Goal: Task Accomplishment & Management: Use online tool/utility

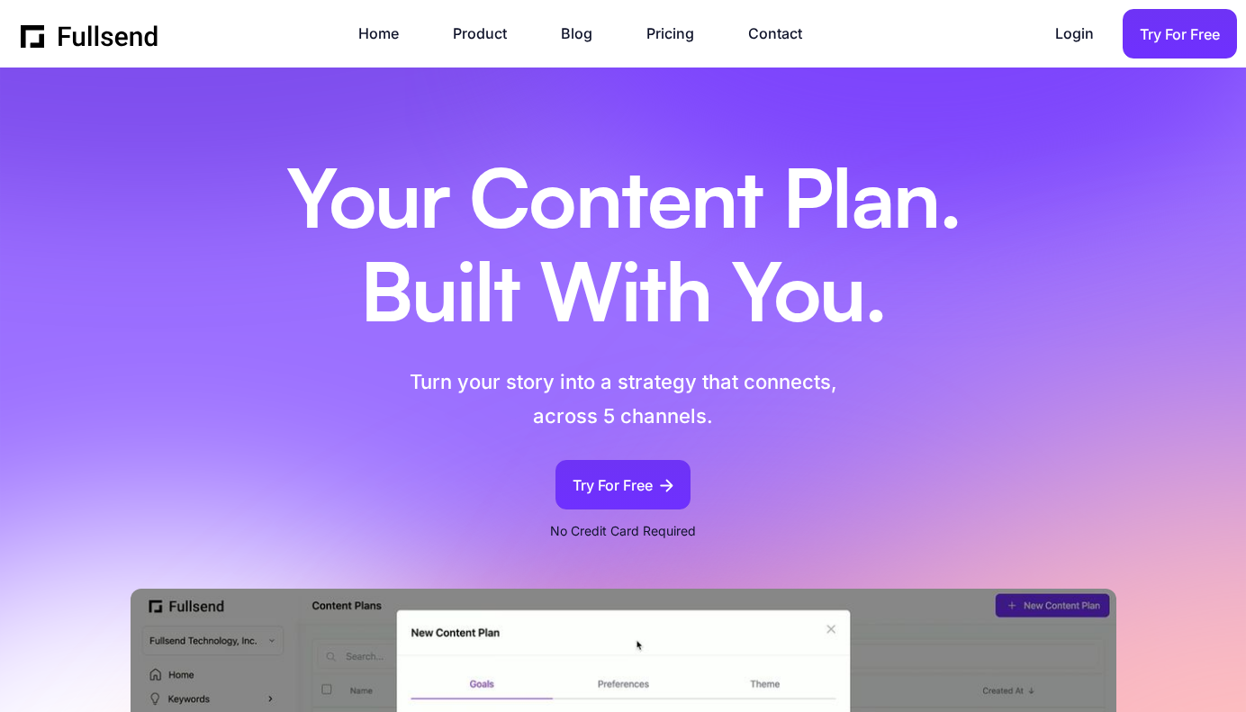
click at [1082, 31] on link "Login" at bounding box center [1083, 34] width 57 height 24
click at [1067, 36] on link "Login" at bounding box center [1083, 34] width 57 height 24
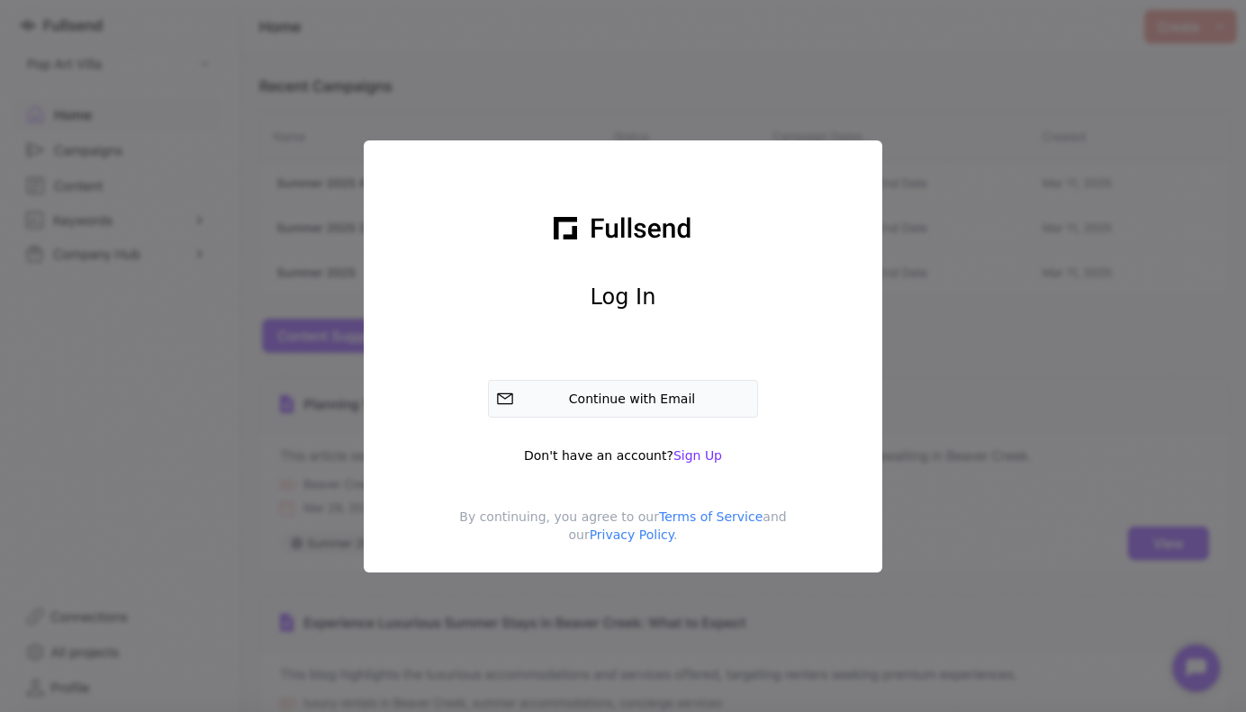
click at [632, 400] on div "Continue with Email" at bounding box center [635, 399] width 229 height 18
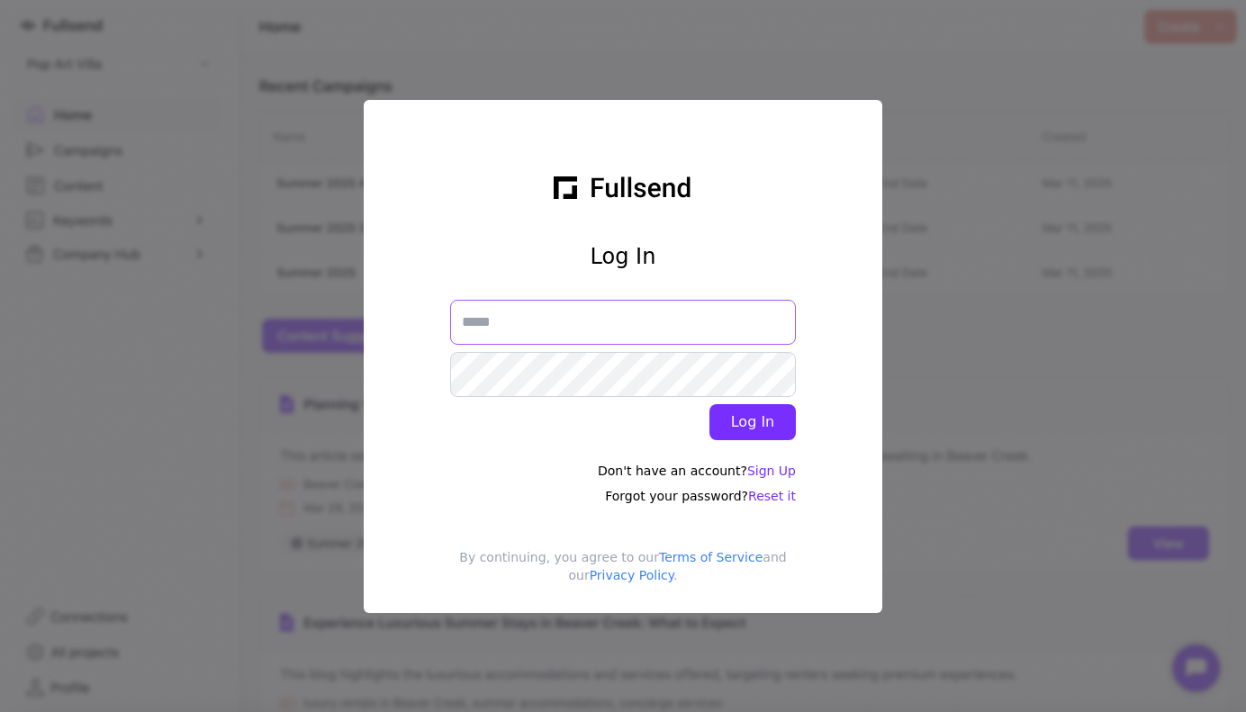
type input "**********"
click at [755, 420] on div "Log In" at bounding box center [753, 423] width 58 height 22
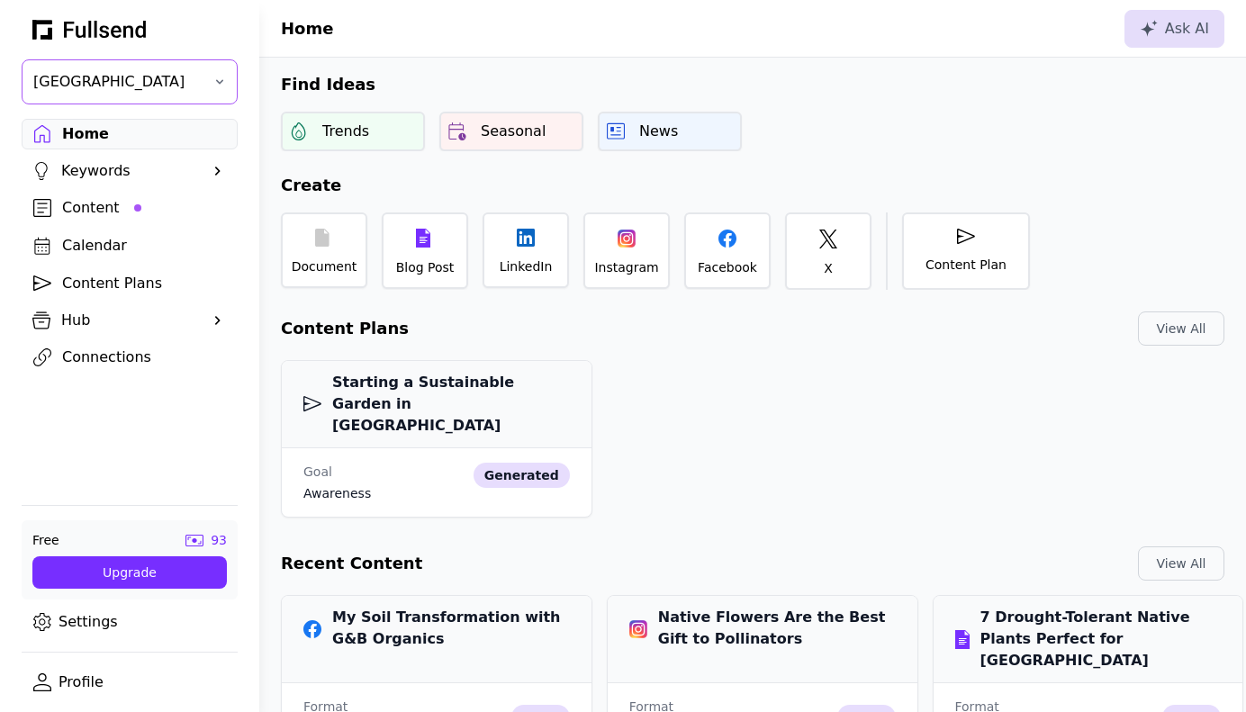
click at [204, 83] on button "[GEOGRAPHIC_DATA]" at bounding box center [130, 81] width 216 height 45
click at [199, 41] on div at bounding box center [130, 28] width 216 height 34
click at [217, 316] on span at bounding box center [218, 321] width 18 height 18
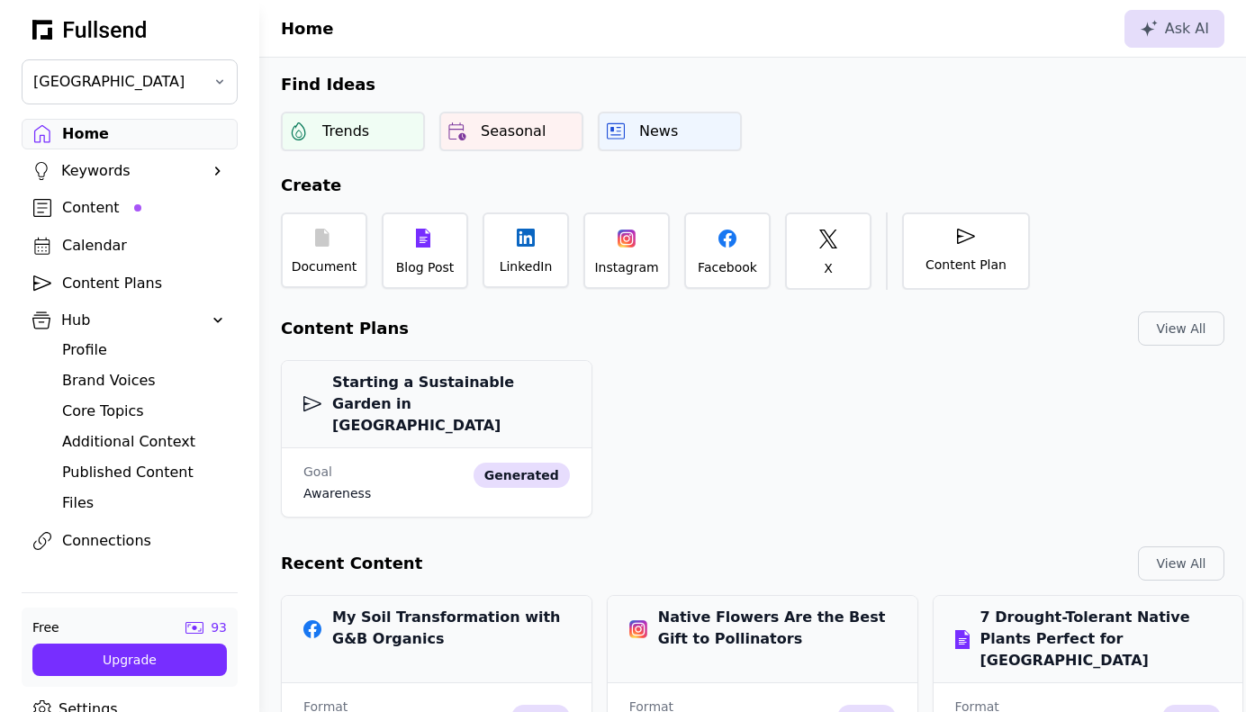
click at [99, 349] on div "Profile" at bounding box center [144, 351] width 164 height 22
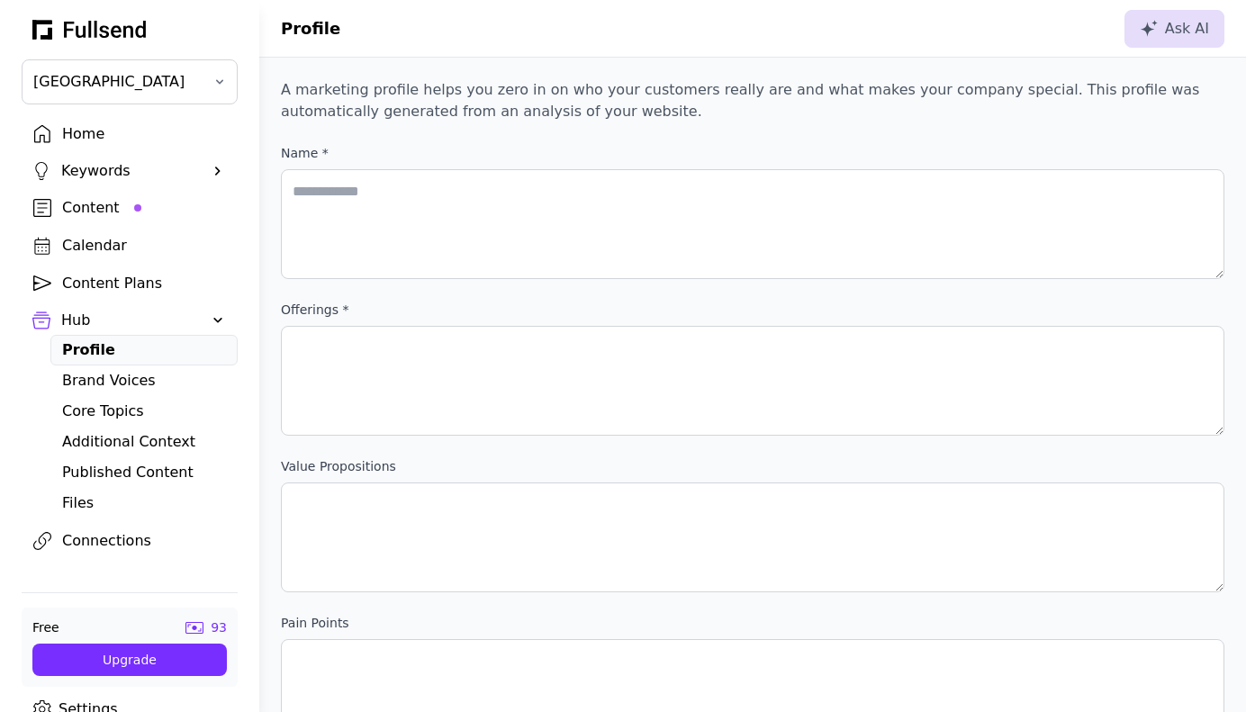
click at [183, 35] on div at bounding box center [130, 28] width 216 height 34
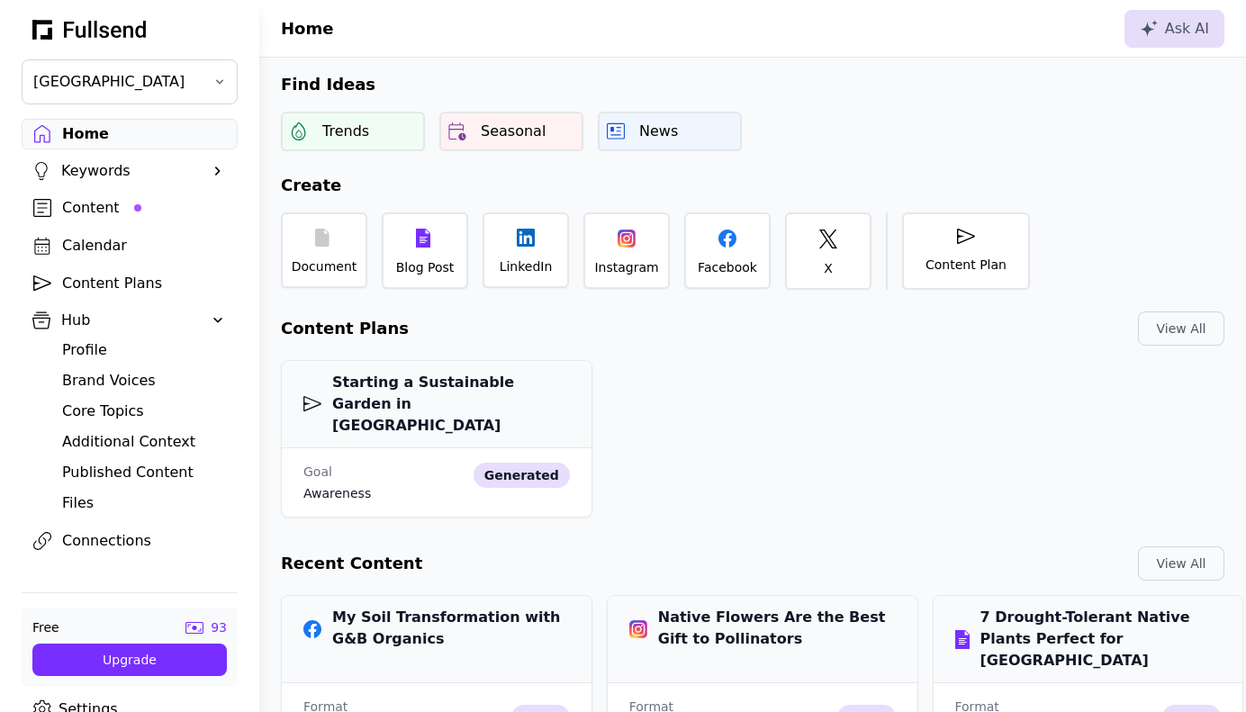
click at [104, 205] on div "Content" at bounding box center [144, 208] width 164 height 22
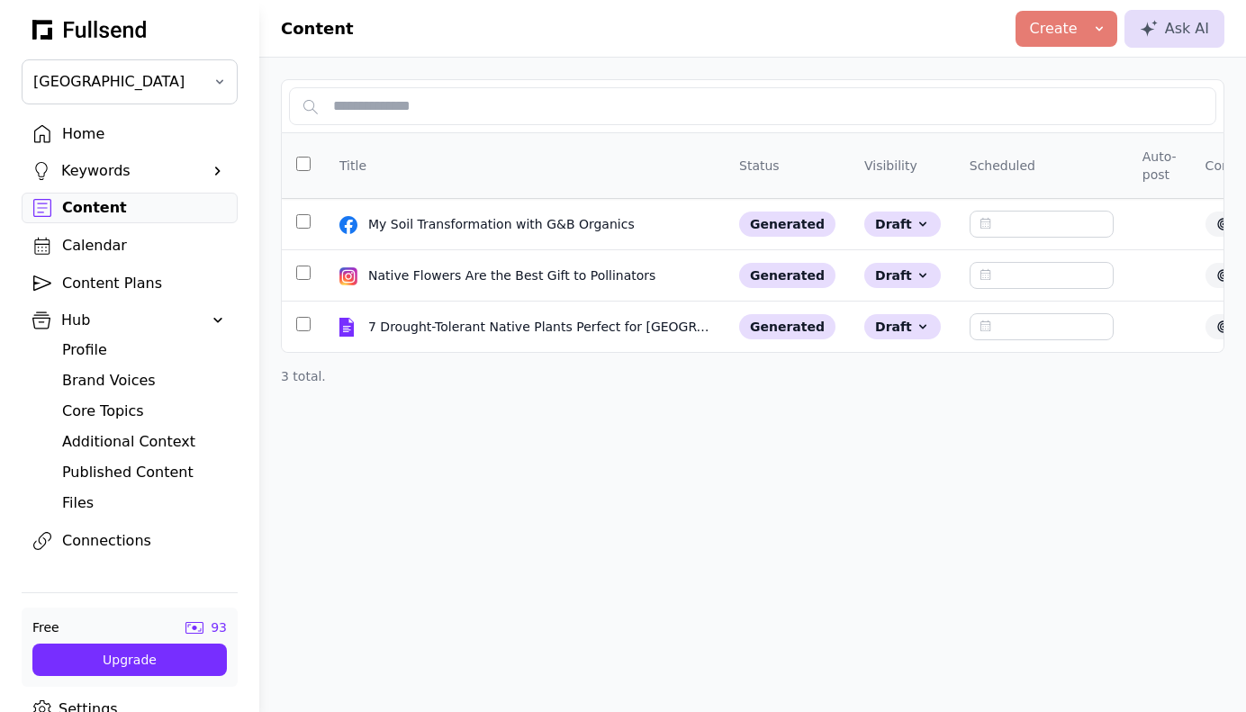
click at [106, 138] on div "Home" at bounding box center [144, 134] width 164 height 22
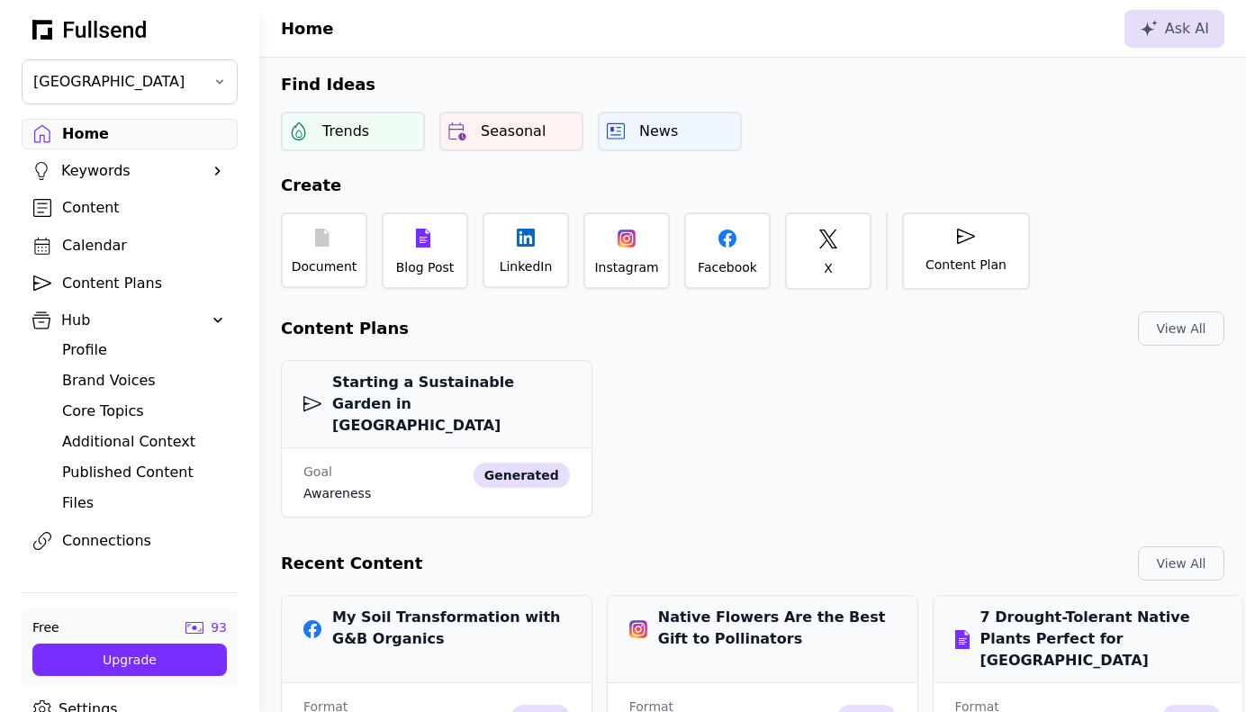
click at [100, 284] on div "Content Plans" at bounding box center [144, 284] width 164 height 22
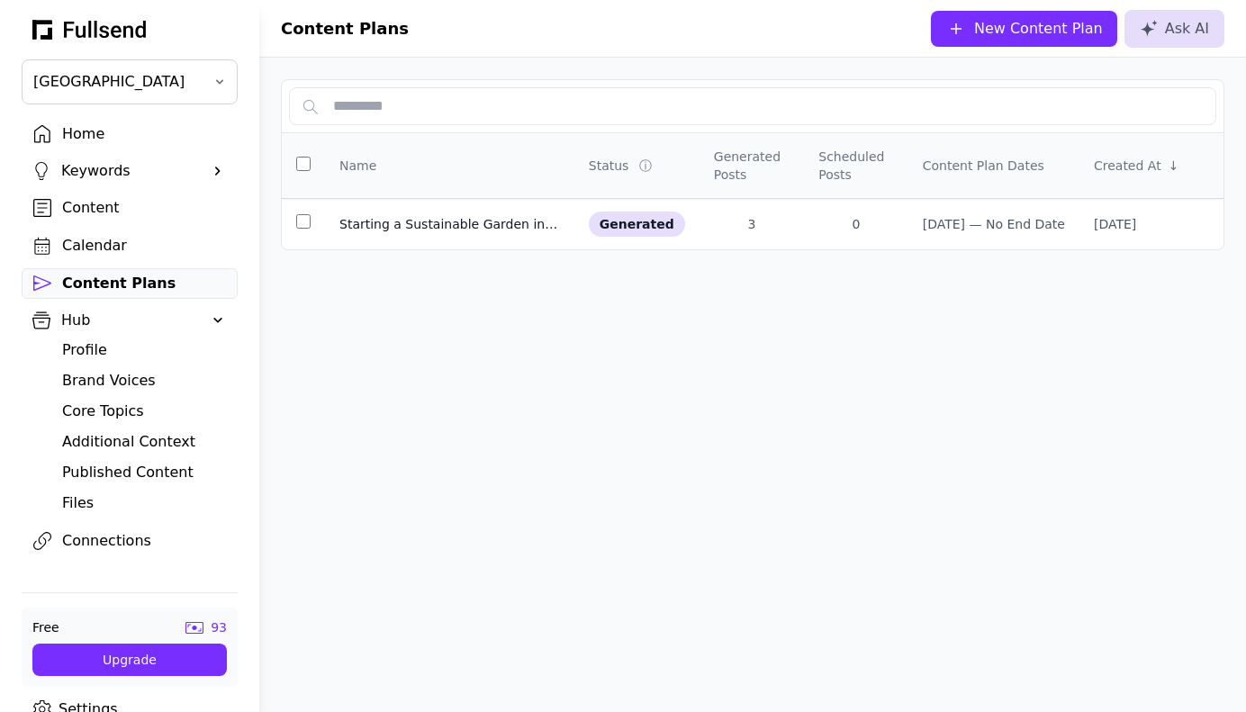
click at [987, 32] on div "New Content Plan" at bounding box center [1025, 29] width 158 height 22
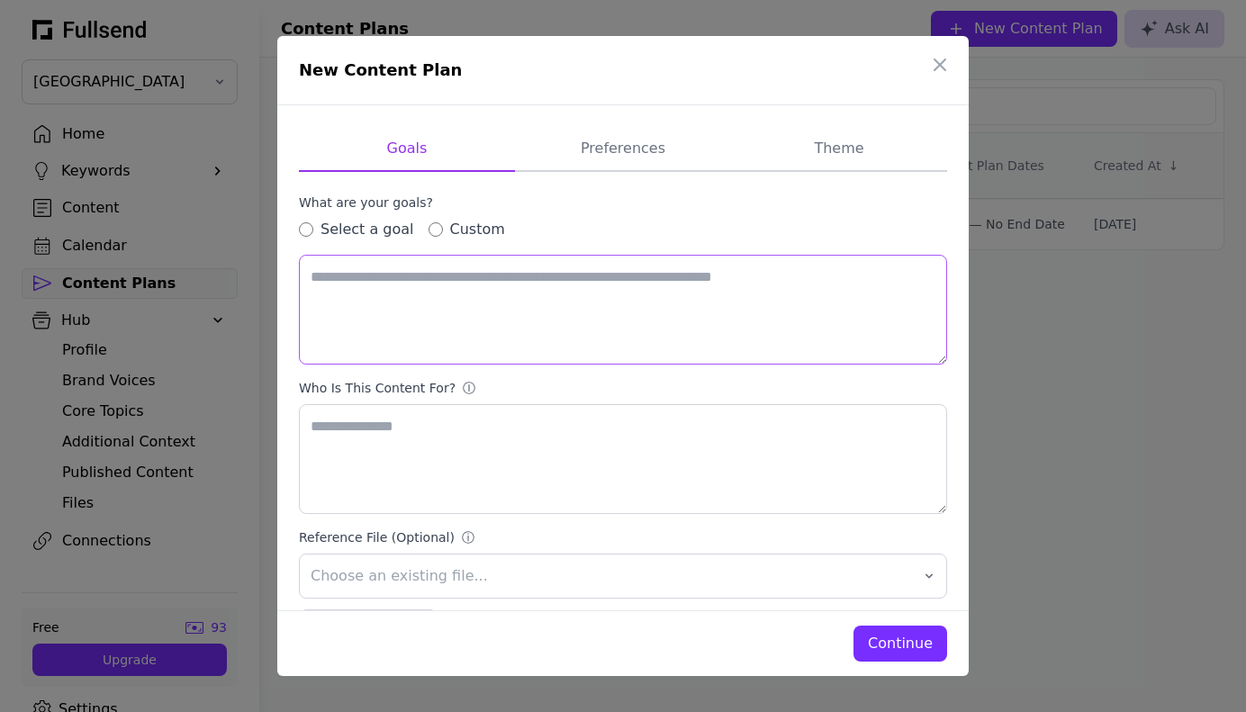
click at [331, 274] on textarea at bounding box center [623, 310] width 648 height 110
type textarea "*"
type textarea "**********"
drag, startPoint x: 590, startPoint y: 448, endPoint x: 270, endPoint y: 401, distance: 323.2
click at [270, 401] on div "**********" at bounding box center [623, 356] width 1246 height 712
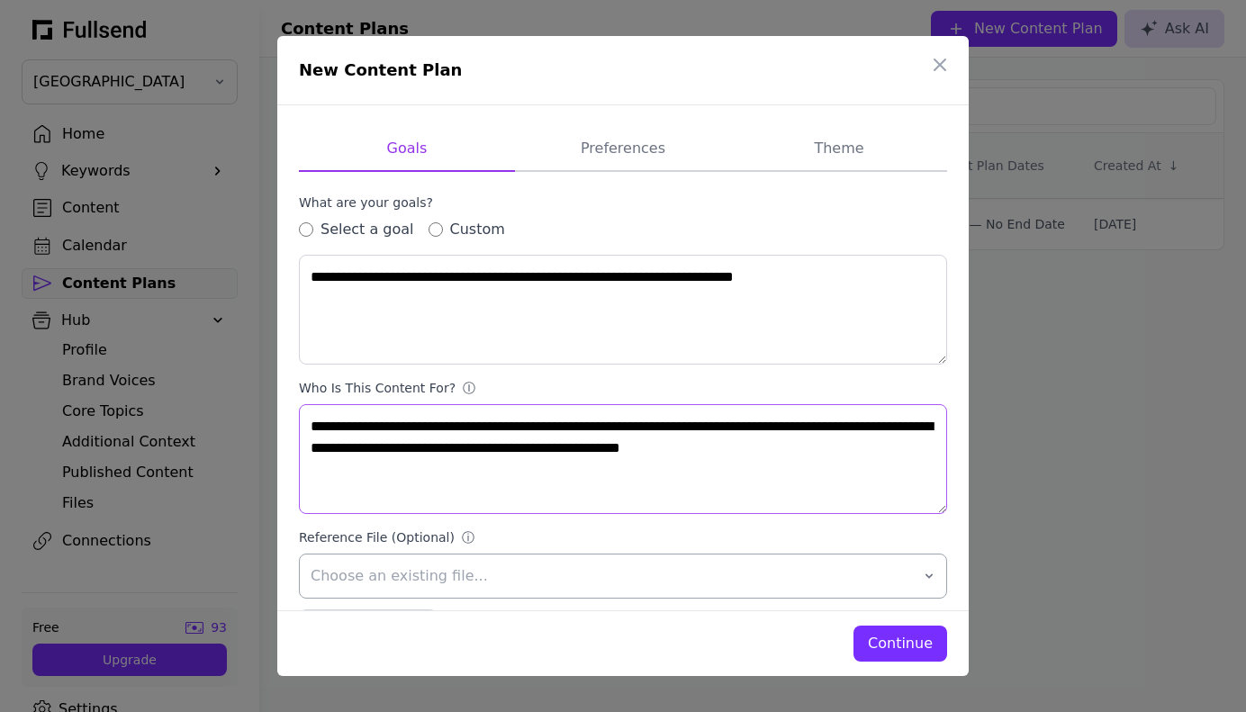
type textarea "**********"
click at [441, 585] on span "Choose an existing file..." at bounding box center [611, 577] width 600 height 22
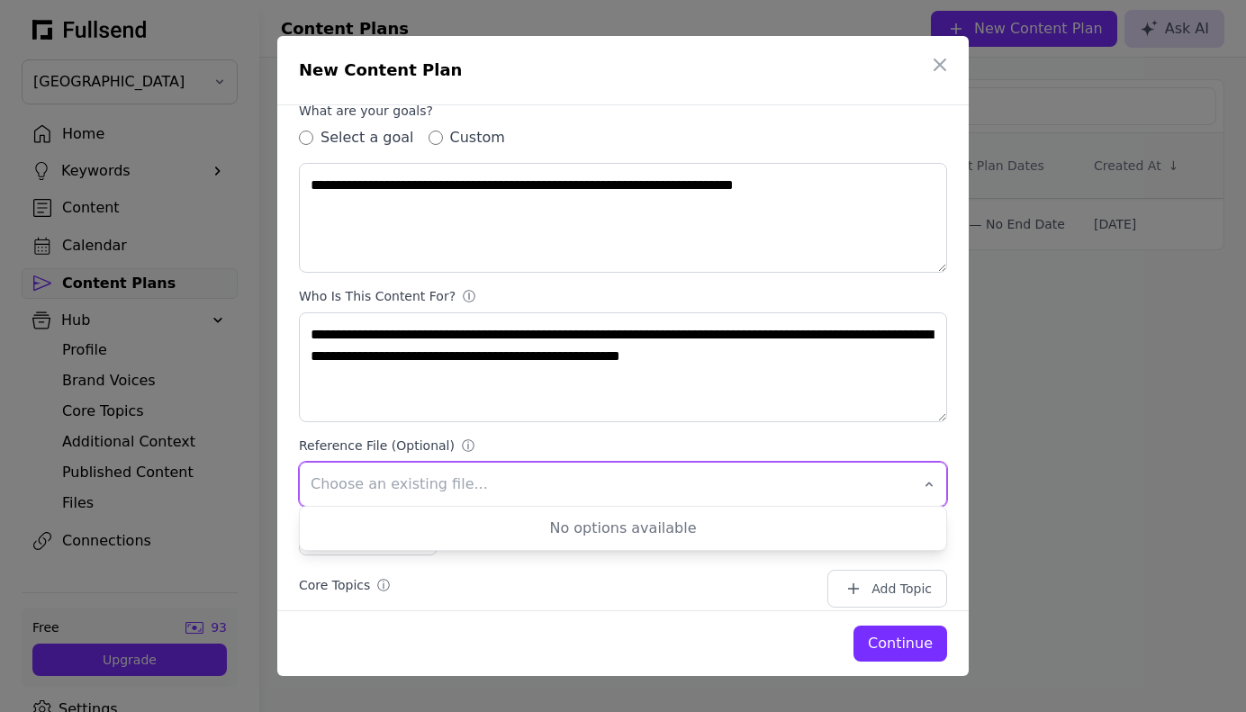
scroll to position [119, 0]
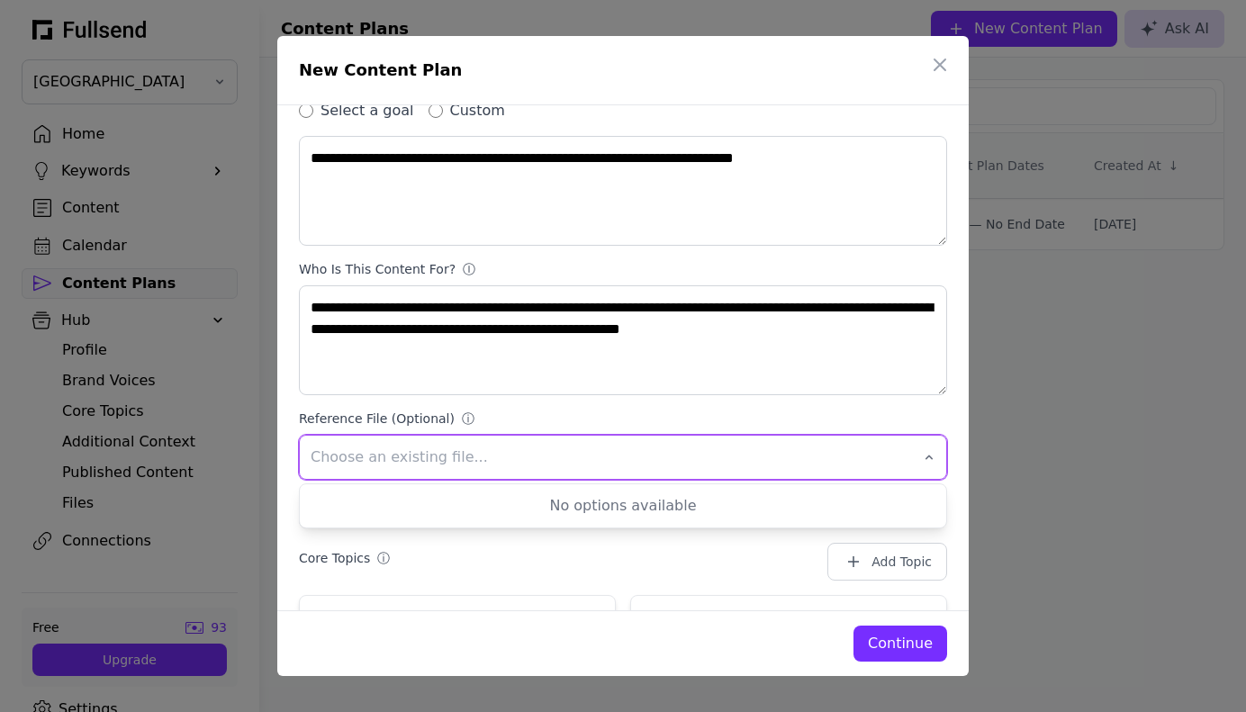
click at [393, 452] on span "Choose an existing file..." at bounding box center [611, 458] width 600 height 22
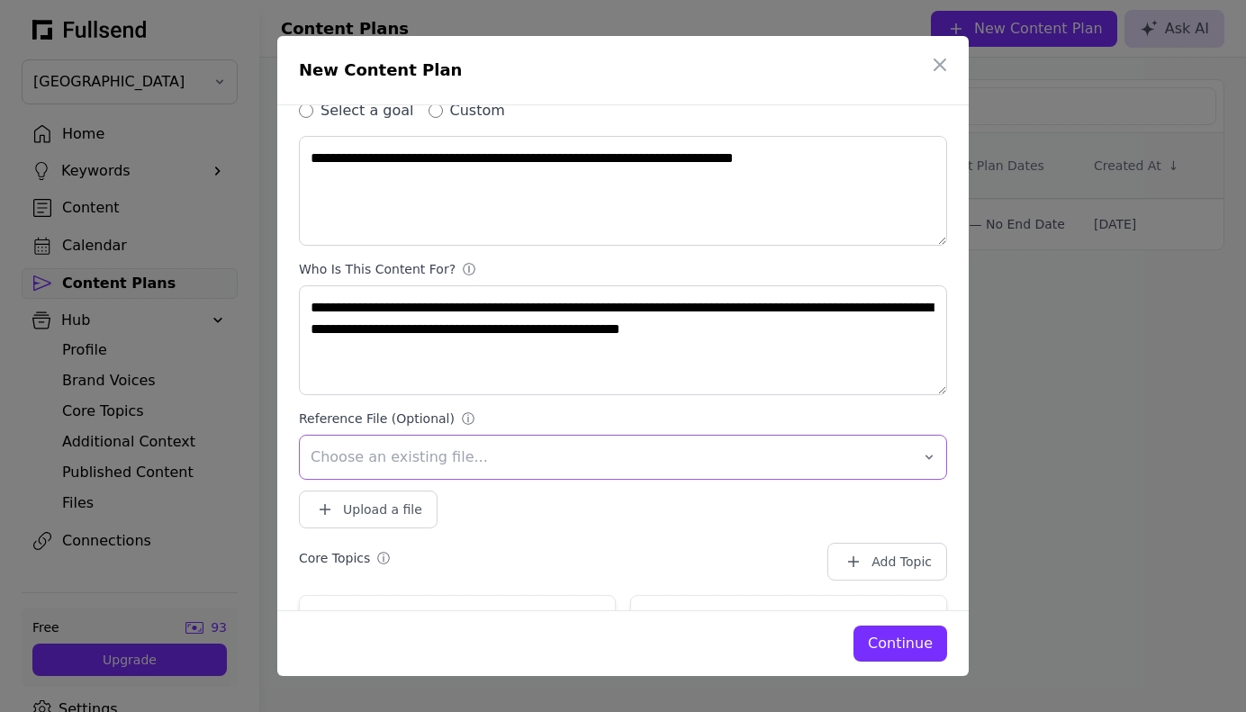
scroll to position [0, 0]
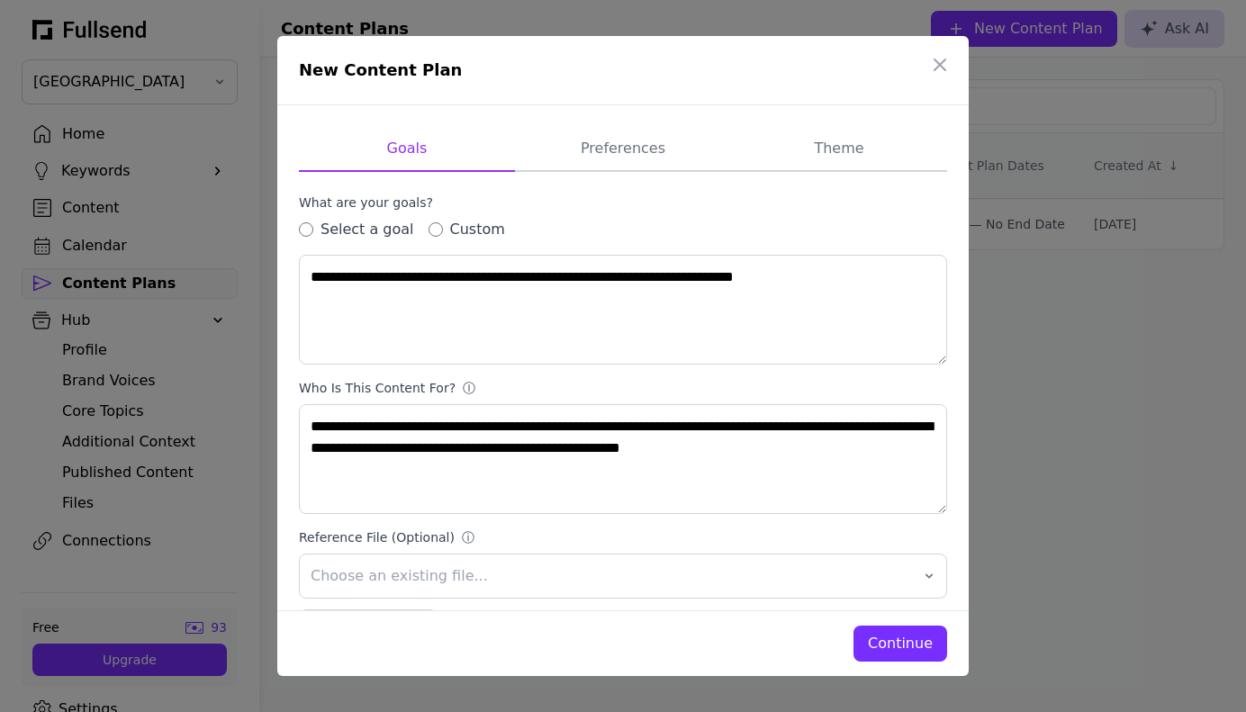
click at [886, 644] on div "Continue" at bounding box center [900, 644] width 65 height 22
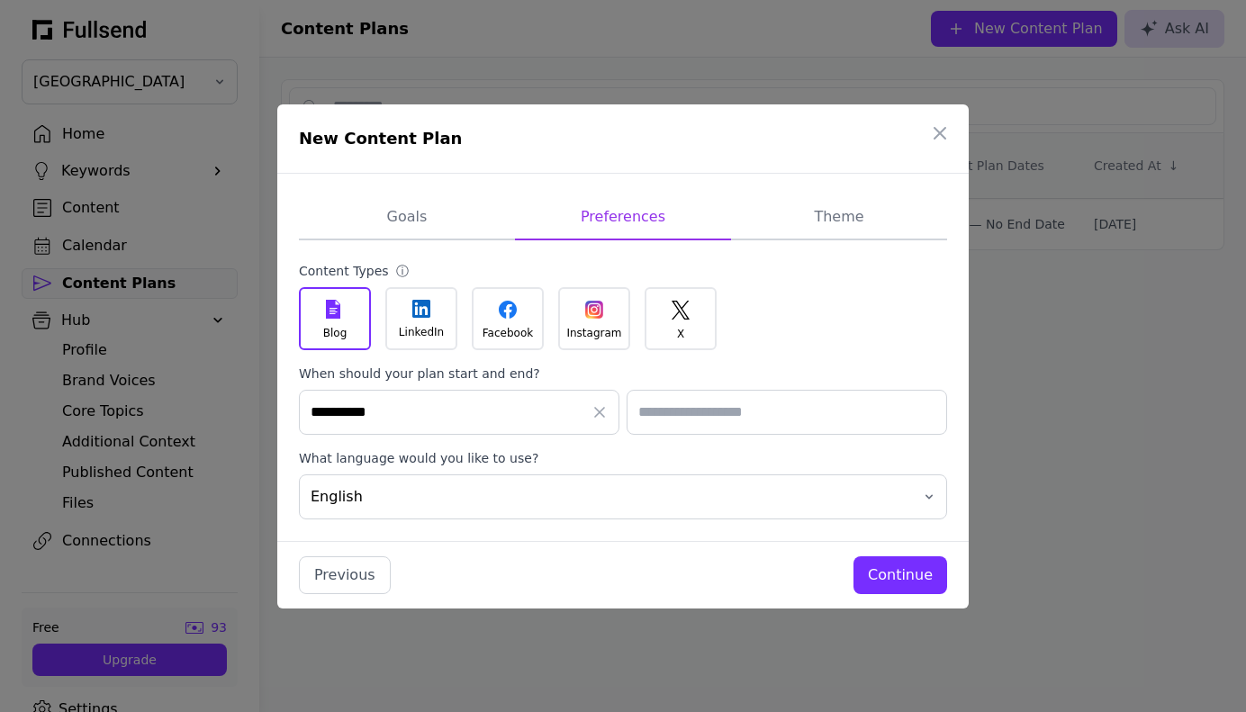
click at [584, 320] on div "Instagram" at bounding box center [594, 318] width 72 height 63
click at [333, 312] on icon at bounding box center [334, 311] width 8 height 6
click at [591, 316] on div at bounding box center [594, 310] width 18 height 18
click at [898, 568] on div "Continue" at bounding box center [900, 576] width 65 height 22
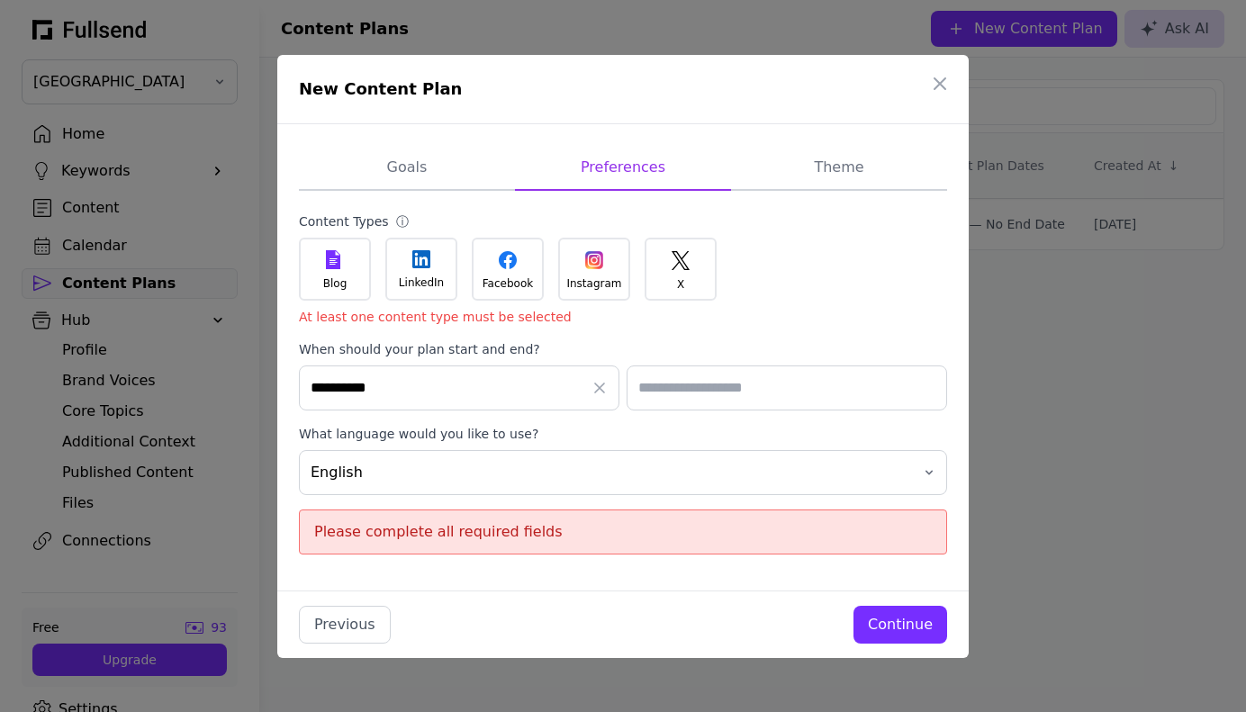
click at [580, 267] on div "Instagram" at bounding box center [594, 269] width 72 height 63
click at [907, 625] on div "Continue" at bounding box center [900, 625] width 65 height 22
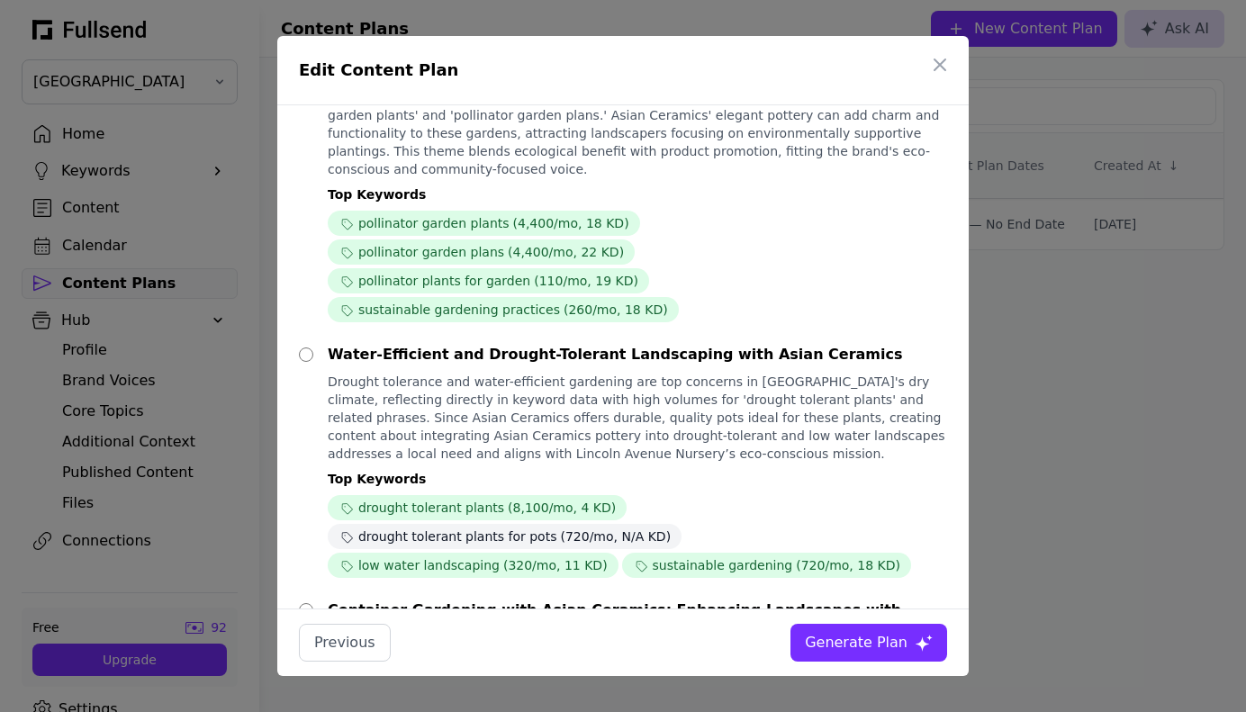
scroll to position [267, 0]
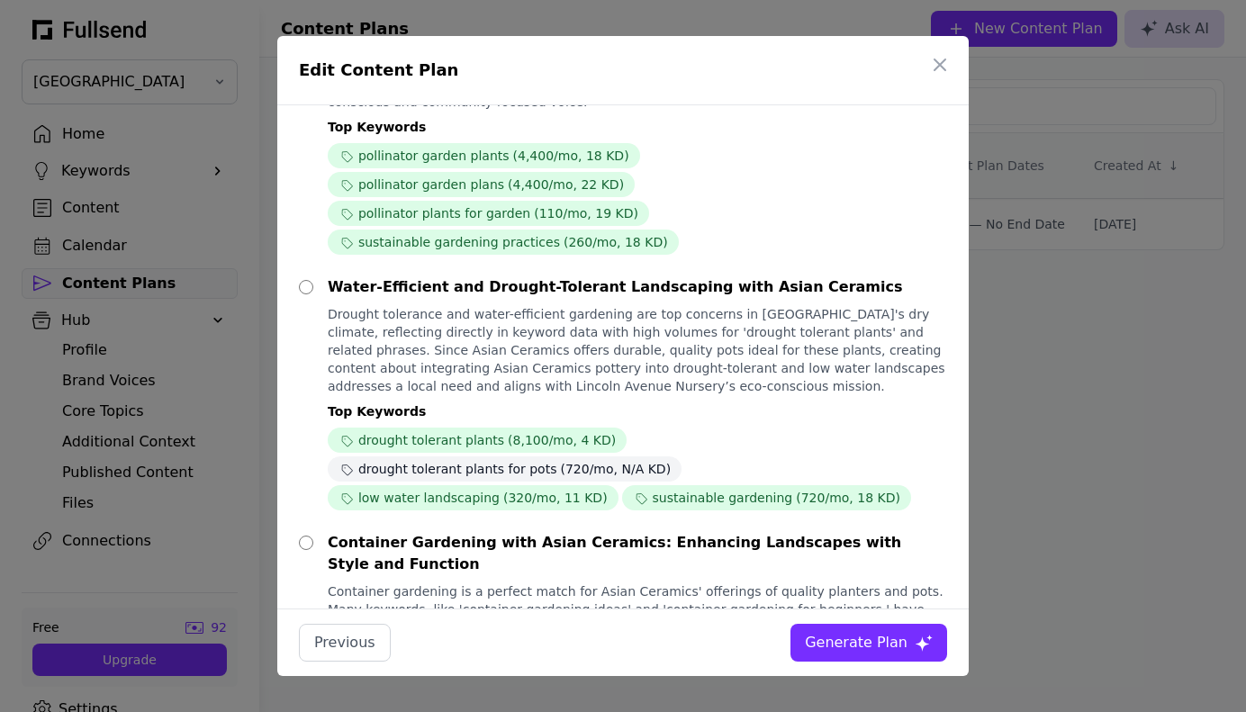
click at [865, 643] on div "Generate Plan" at bounding box center [856, 643] width 103 height 22
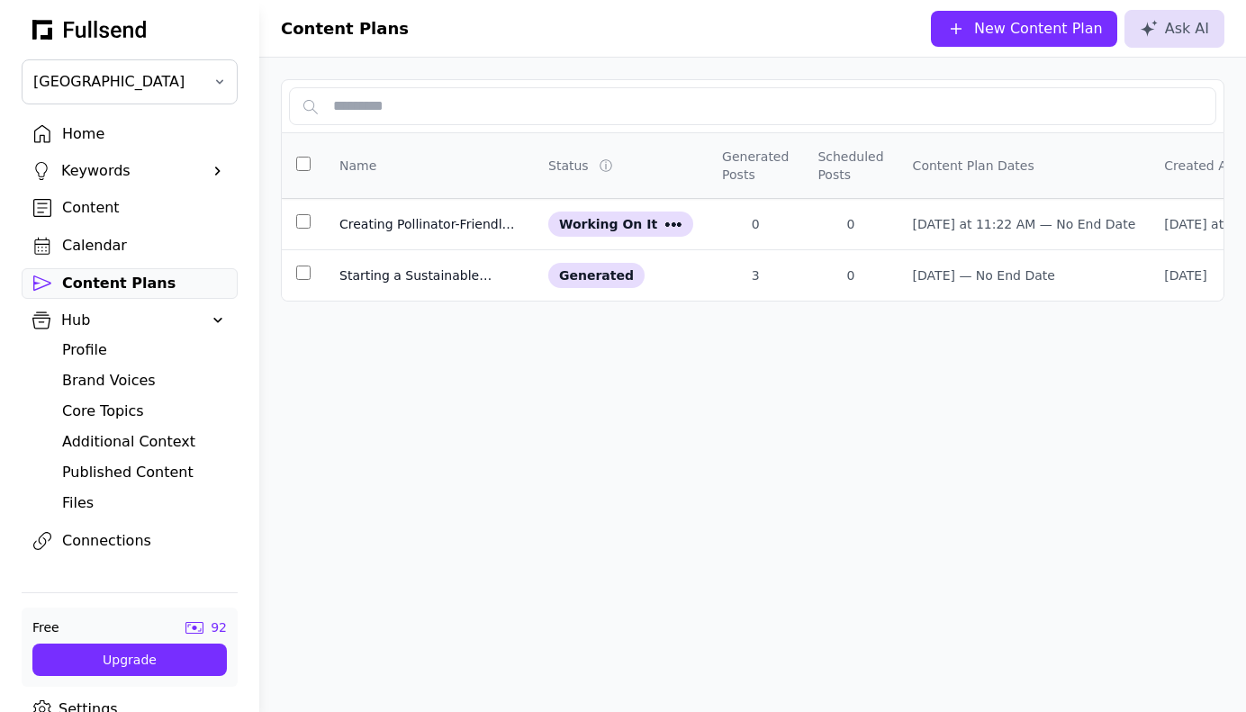
click at [108, 207] on div "Content" at bounding box center [144, 208] width 164 height 22
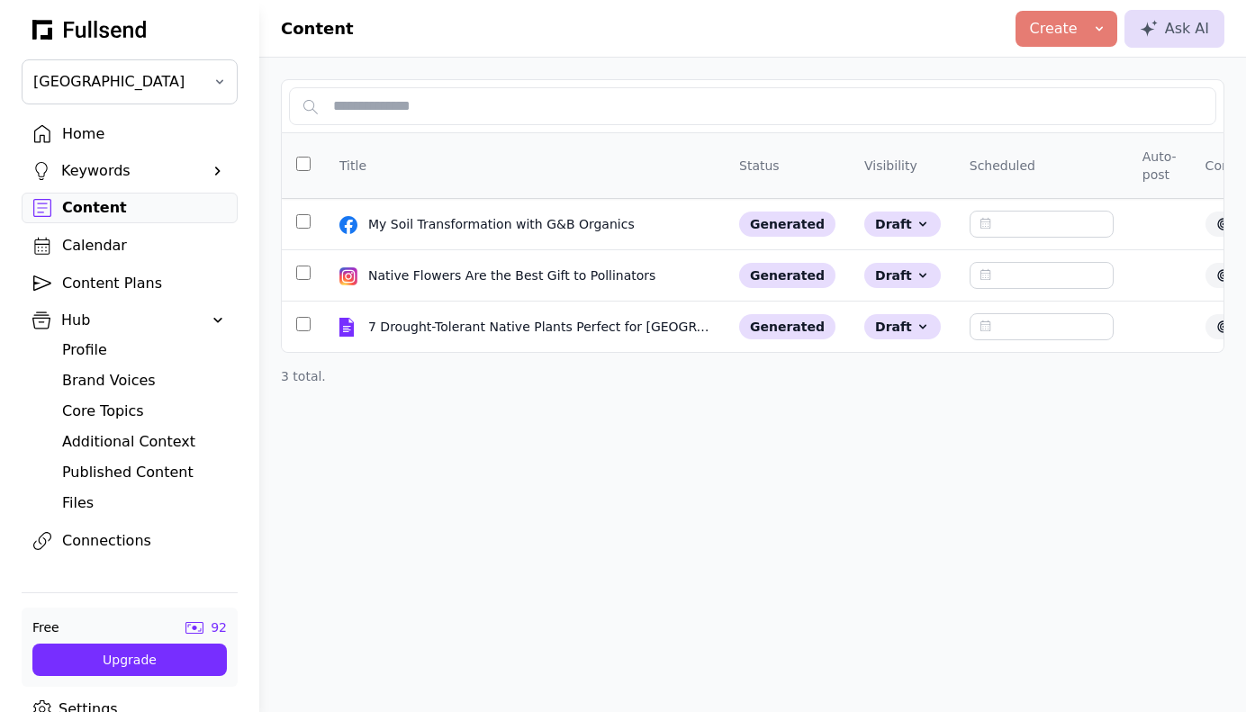
click at [135, 287] on div "Content Plans" at bounding box center [144, 284] width 164 height 22
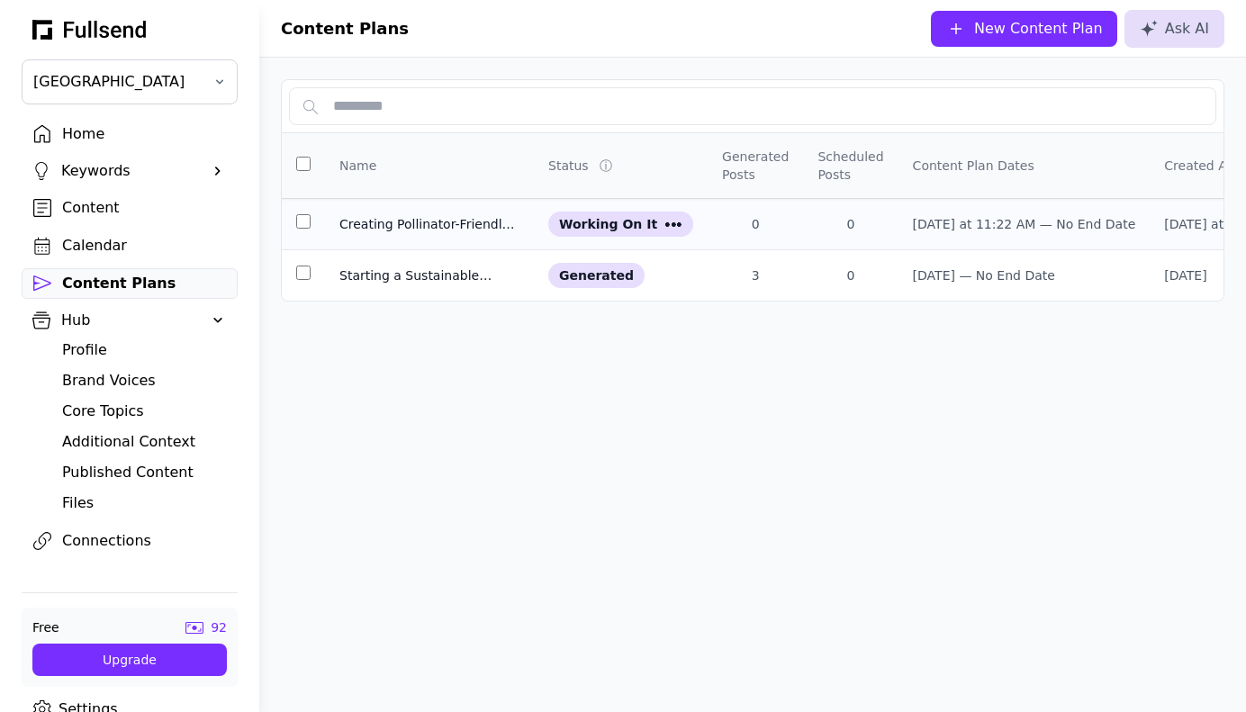
click at [436, 227] on div "Creating Pollinator-Friendly Gardens with Asian Ceramics Planters" at bounding box center [430, 224] width 180 height 18
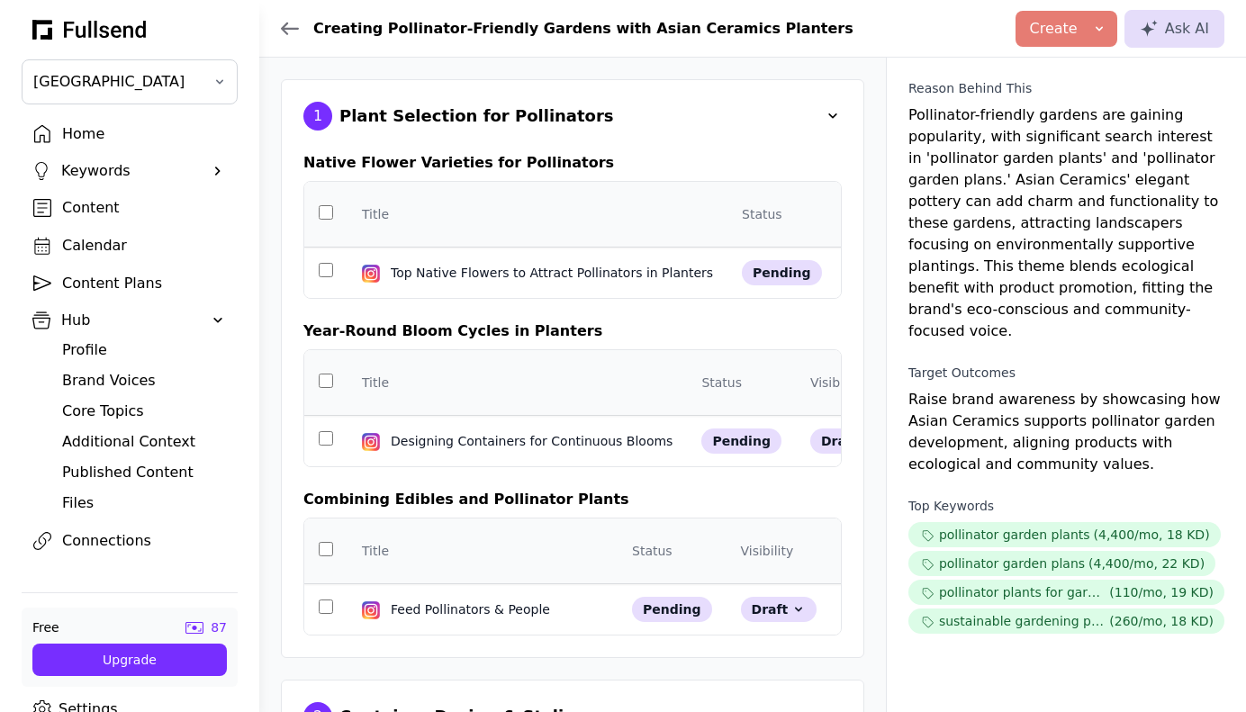
click at [1101, 28] on icon at bounding box center [1099, 28] width 7 height 5
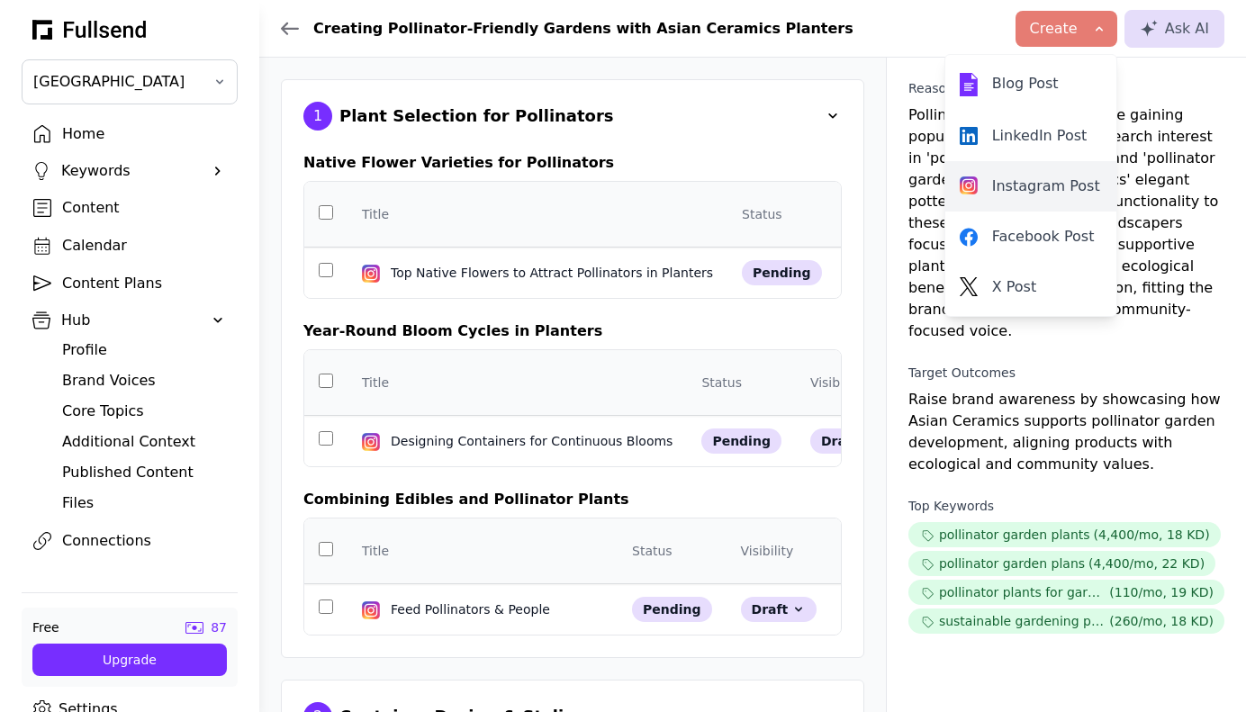
click at [1014, 186] on div "Instagram Post" at bounding box center [1031, 187] width 142 height 22
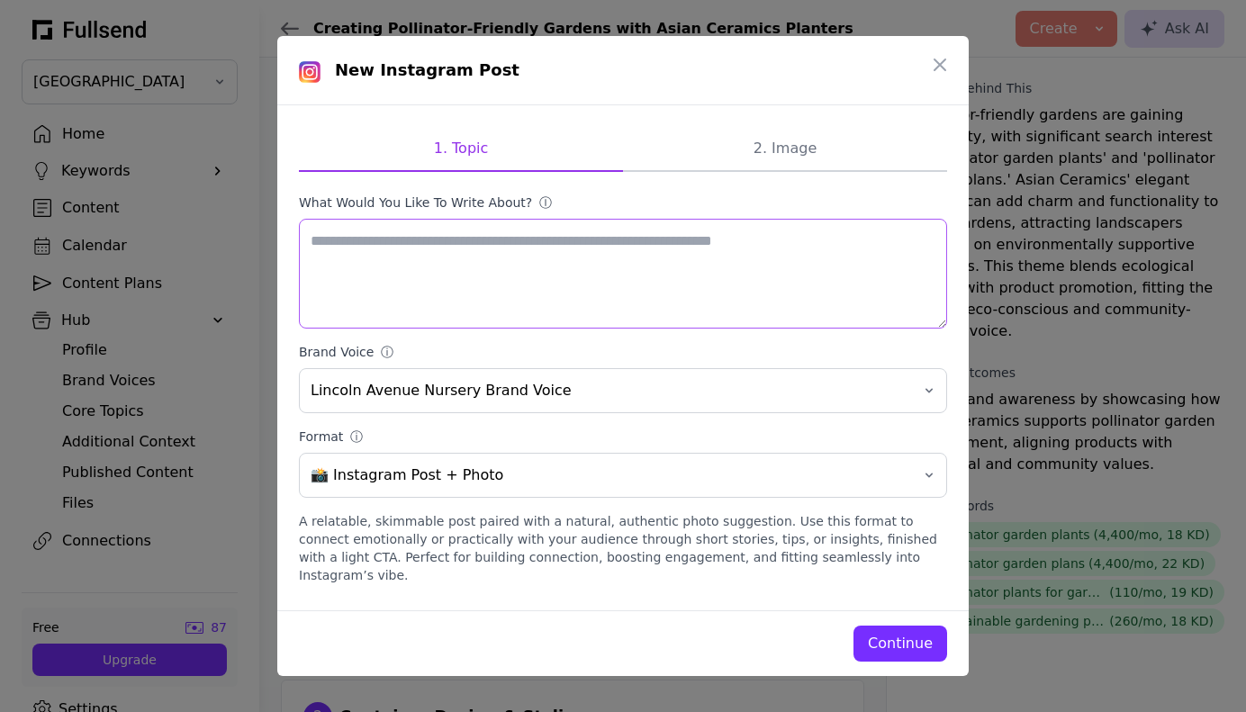
click at [358, 251] on textarea "What would you like to write about? ⓘ" at bounding box center [623, 274] width 648 height 110
click at [940, 64] on icon "button" at bounding box center [940, 65] width 22 height 22
